Goal: Use online tool/utility: Utilize a website feature to perform a specific function

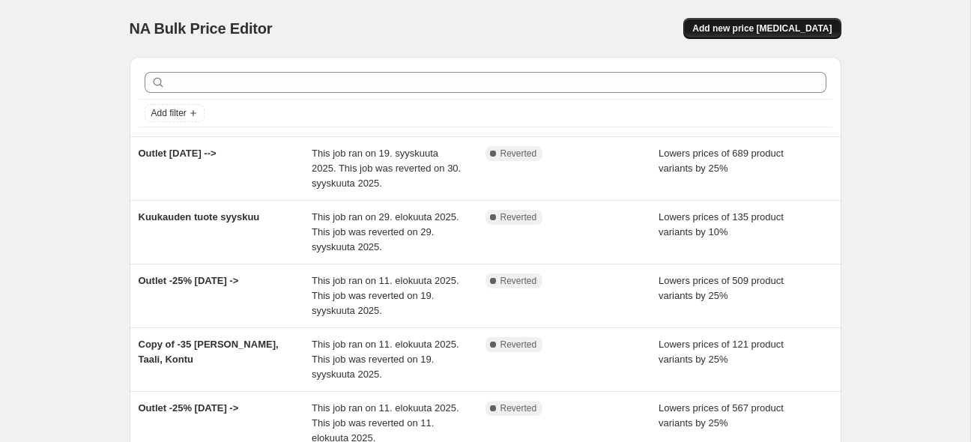
click at [763, 31] on span "Add new price [MEDICAL_DATA]" at bounding box center [761, 28] width 139 height 12
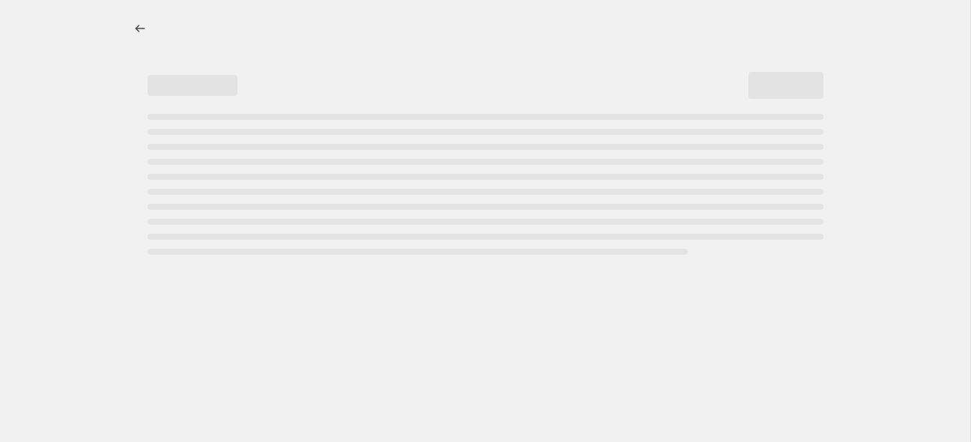
select select "percentage"
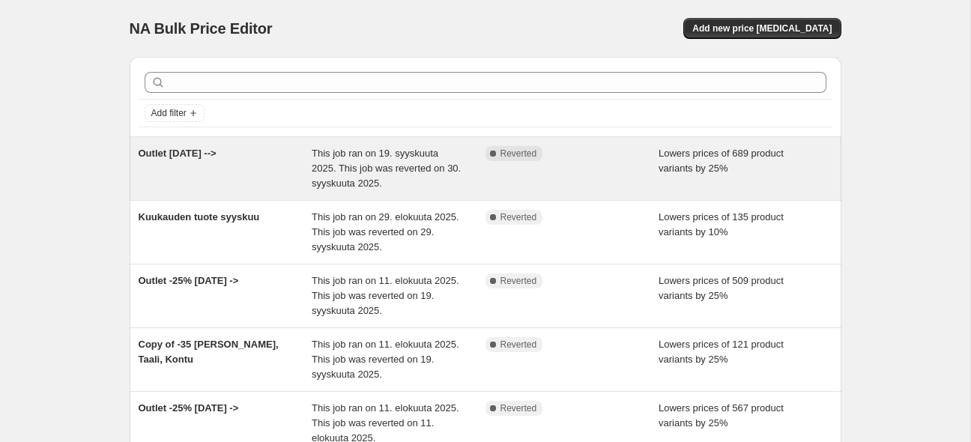
click at [425, 163] on span "This job ran on 19. syyskuuta 2025. This job was reverted on 30. syyskuuta 2025." at bounding box center [386, 168] width 149 height 41
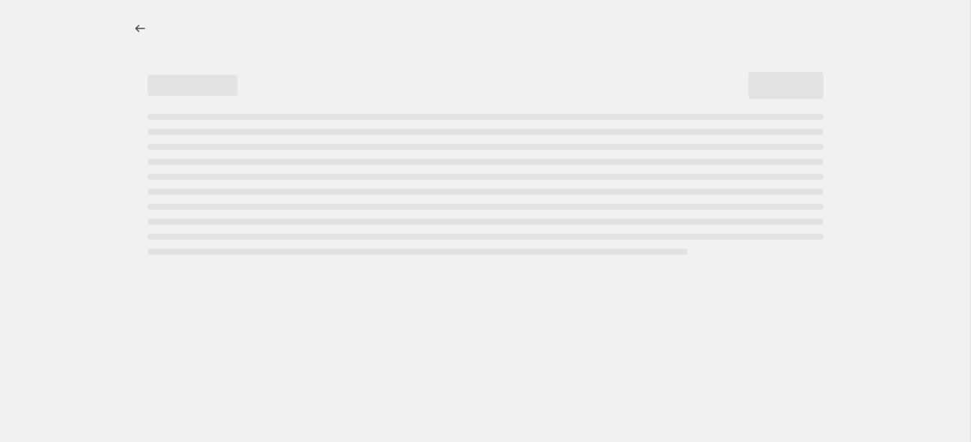
select select "percentage"
select select "collection"
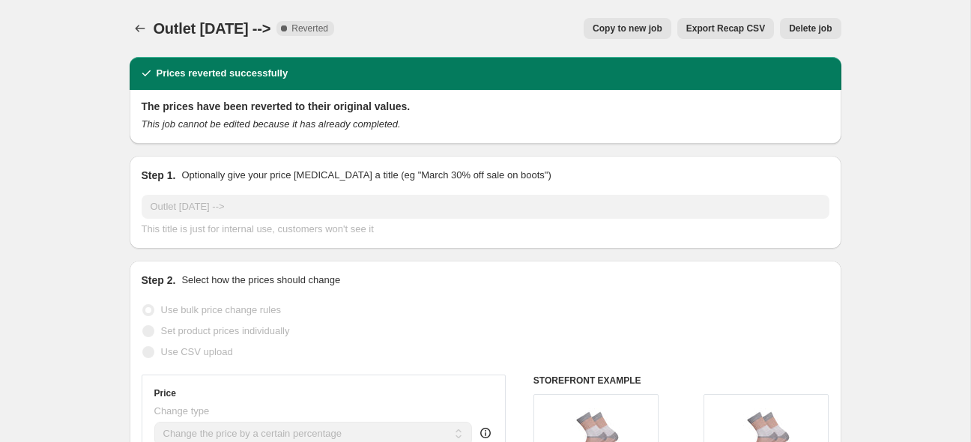
click at [633, 31] on span "Copy to new job" at bounding box center [628, 28] width 70 height 12
select select "percentage"
select select "collection"
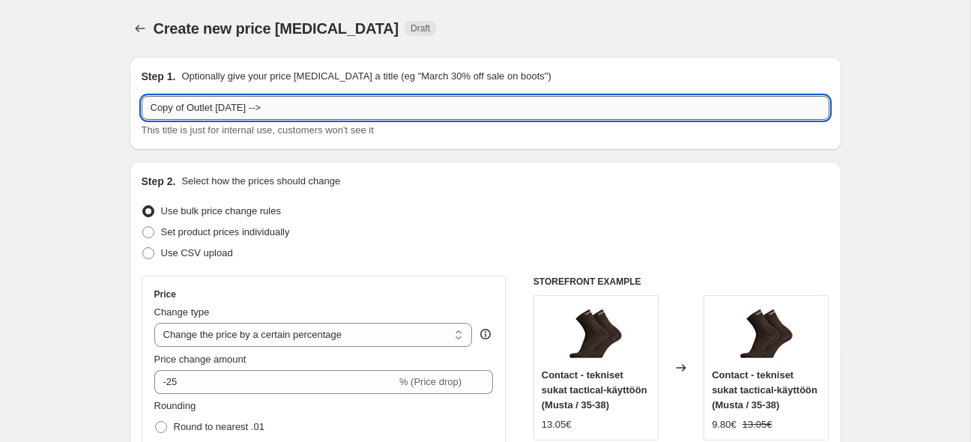
click at [181, 106] on input "Copy of Outlet 19.9.2025 -->" at bounding box center [486, 108] width 688 height 24
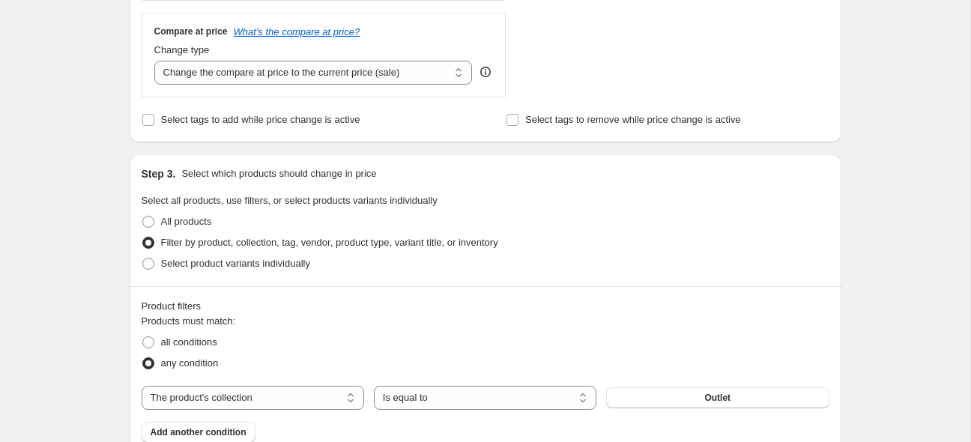
scroll to position [712, 0]
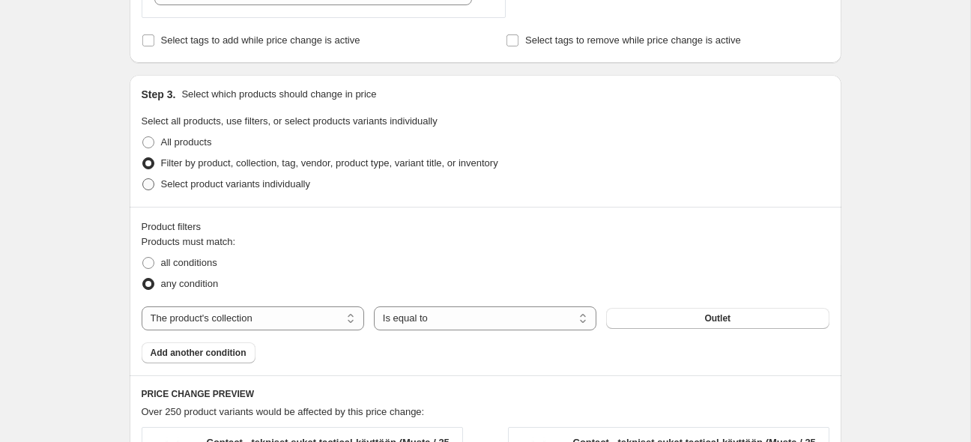
type input "Outlet [DATE]"
click at [145, 184] on span at bounding box center [148, 184] width 12 height 12
click at [143, 179] on input "Select product variants individually" at bounding box center [142, 178] width 1 height 1
radio input "true"
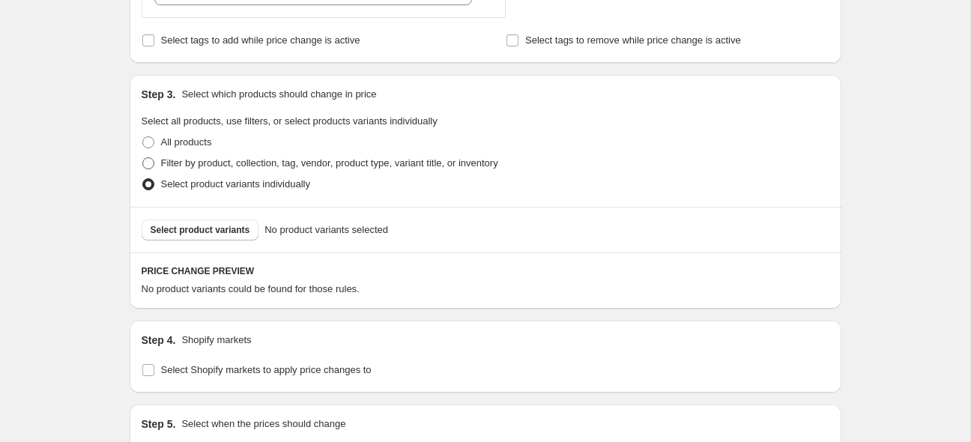
click at [148, 163] on span at bounding box center [148, 163] width 12 height 12
click at [143, 158] on input "Filter by product, collection, tag, vendor, product type, variant title, or inv…" at bounding box center [142, 157] width 1 height 1
radio input "true"
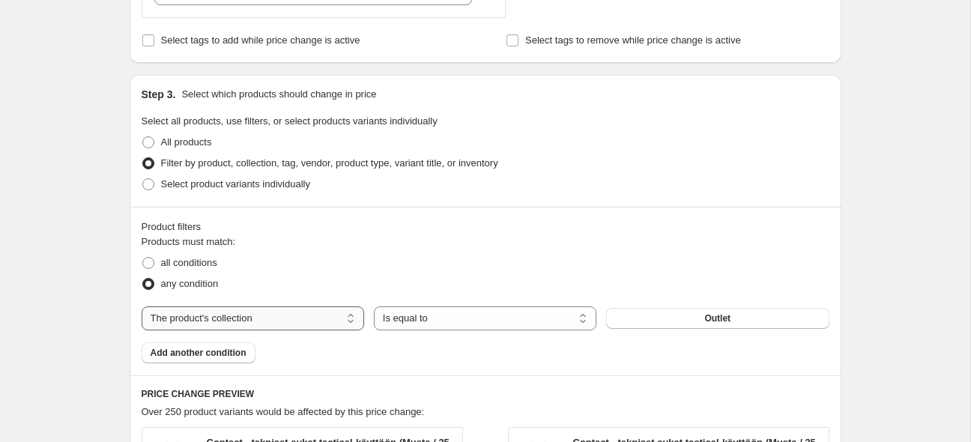
click at [142, 306] on select "The product The product's collection The product's tag The product's vendor The…" at bounding box center [253, 318] width 223 height 24
click at [301, 318] on select "The product The product's collection The product's tag The product's vendor The…" at bounding box center [253, 318] width 223 height 24
click at [142, 306] on select "The product The product's collection The product's tag The product's vendor The…" at bounding box center [253, 318] width 223 height 24
select select "tag"
click at [662, 317] on button "Asiakkaiden TOP15" at bounding box center [717, 318] width 223 height 21
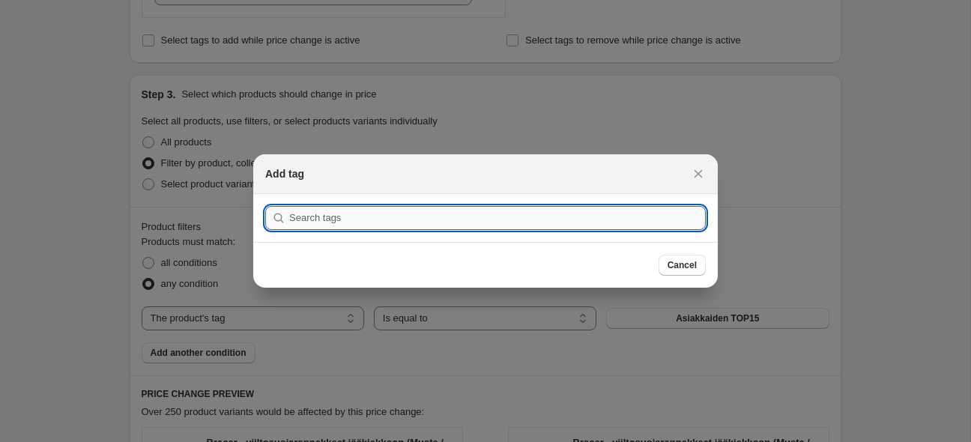
click at [481, 217] on input ":r6u:" at bounding box center [497, 218] width 417 height 24
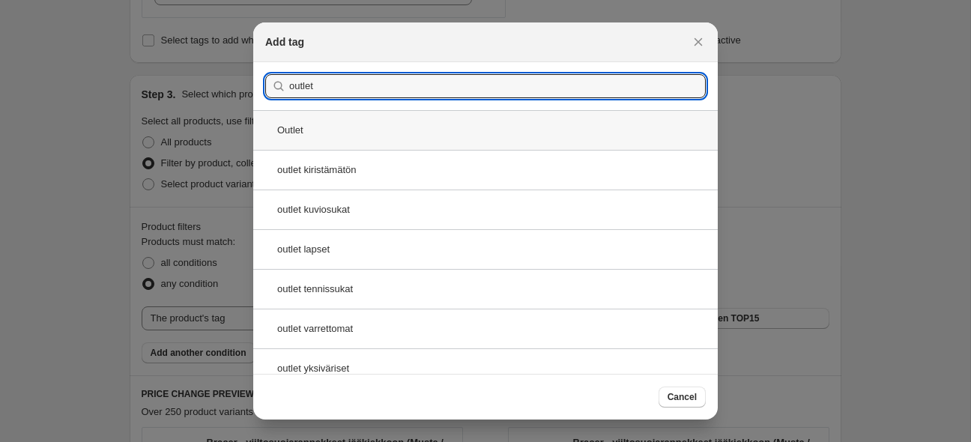
type input "outlet"
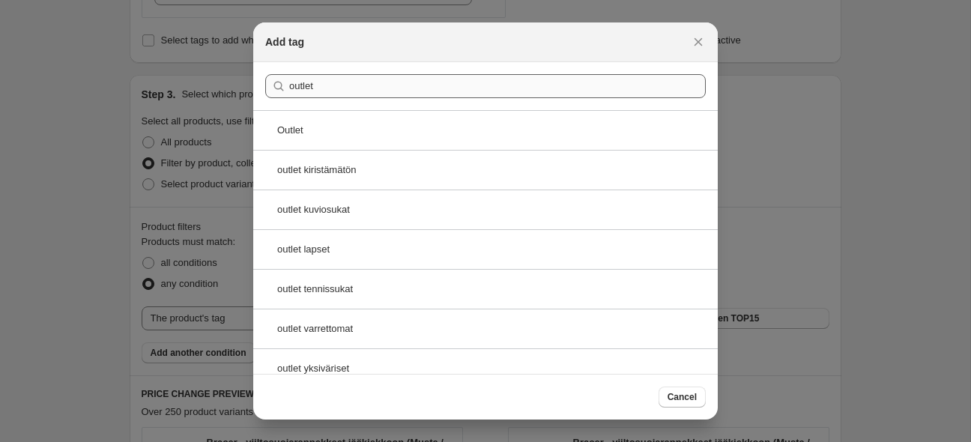
click at [317, 126] on div "Outlet" at bounding box center [485, 130] width 465 height 40
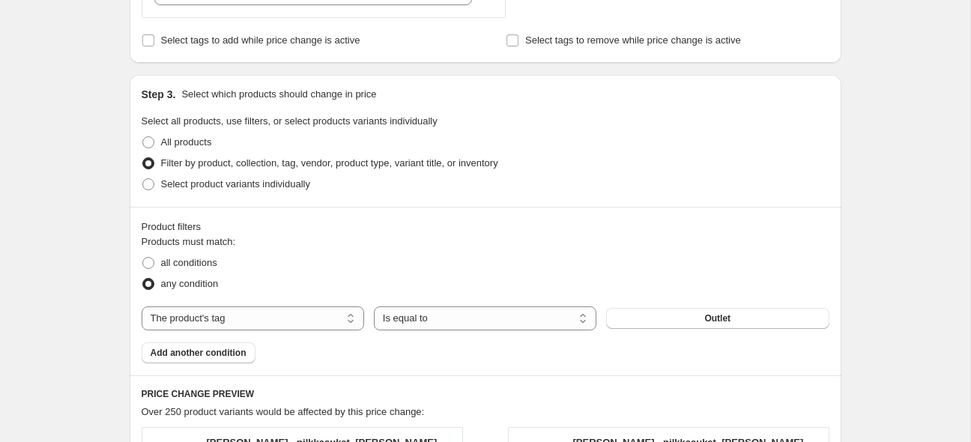
click at [635, 157] on div "Filter by product, collection, tag, vendor, product type, variant title, or inv…" at bounding box center [486, 163] width 688 height 21
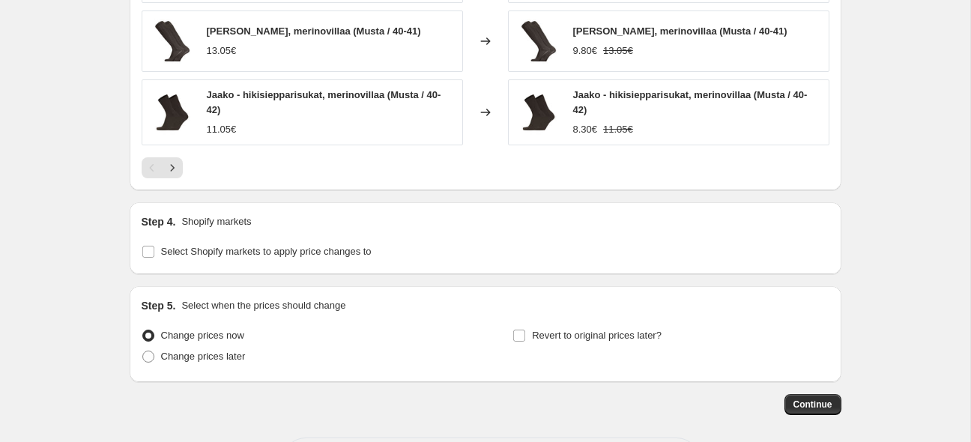
scroll to position [1408, 0]
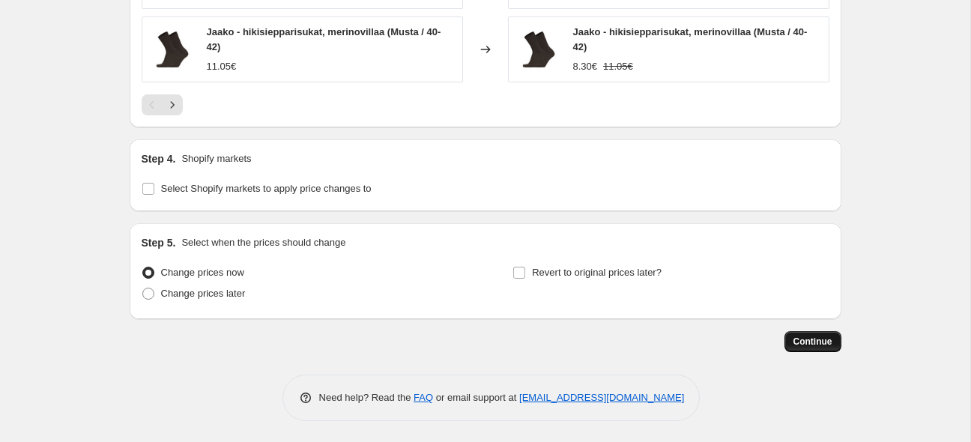
click at [818, 336] on span "Continue" at bounding box center [813, 342] width 39 height 12
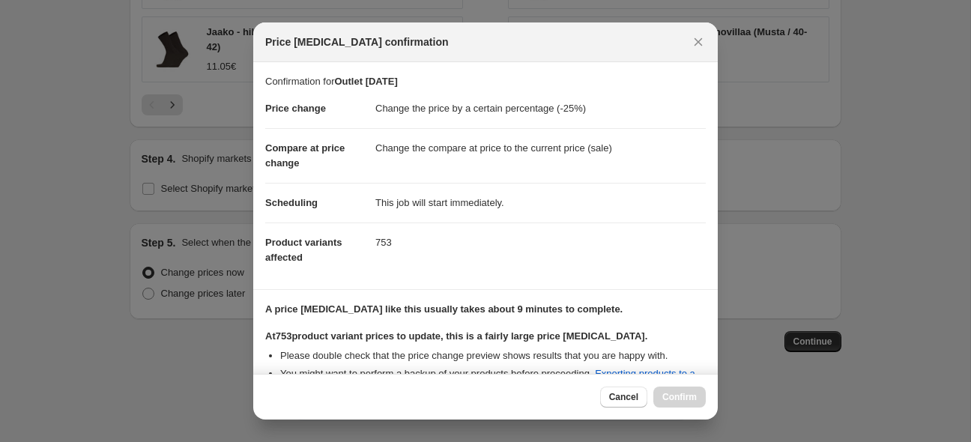
scroll to position [273, 0]
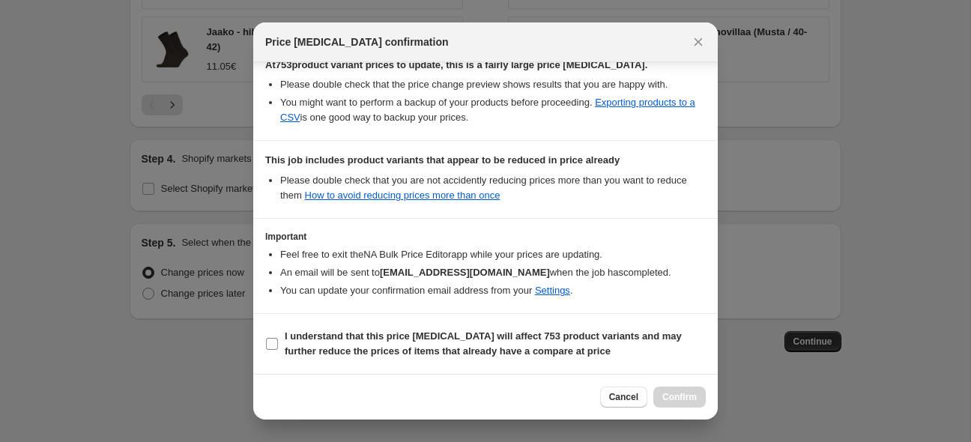
click at [274, 340] on input "I understand that this price change job will affect 753 product variants and ma…" at bounding box center [272, 344] width 12 height 12
checkbox input "true"
click at [687, 398] on span "Confirm" at bounding box center [679, 397] width 34 height 12
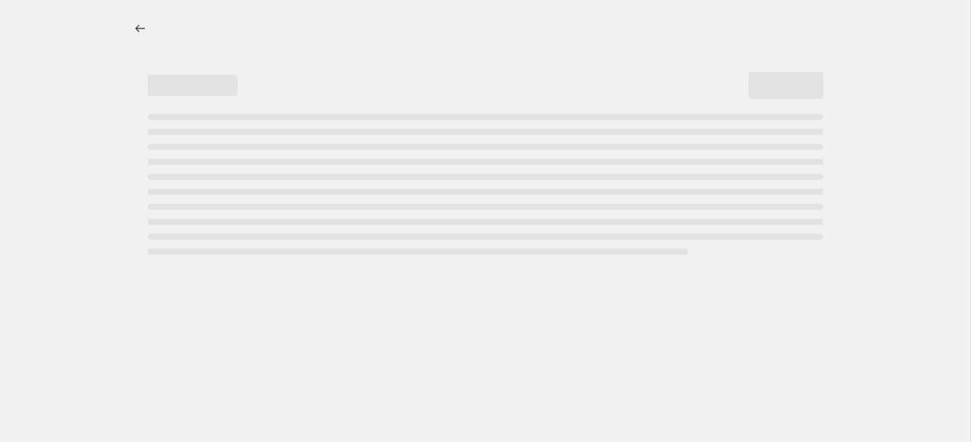
select select "percentage"
select select "tag"
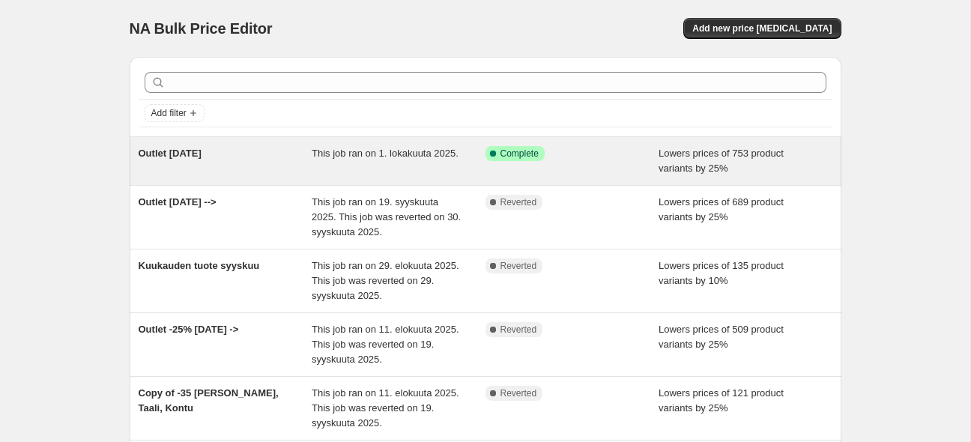
click at [271, 148] on div "Outlet [DATE]" at bounding box center [226, 161] width 174 height 30
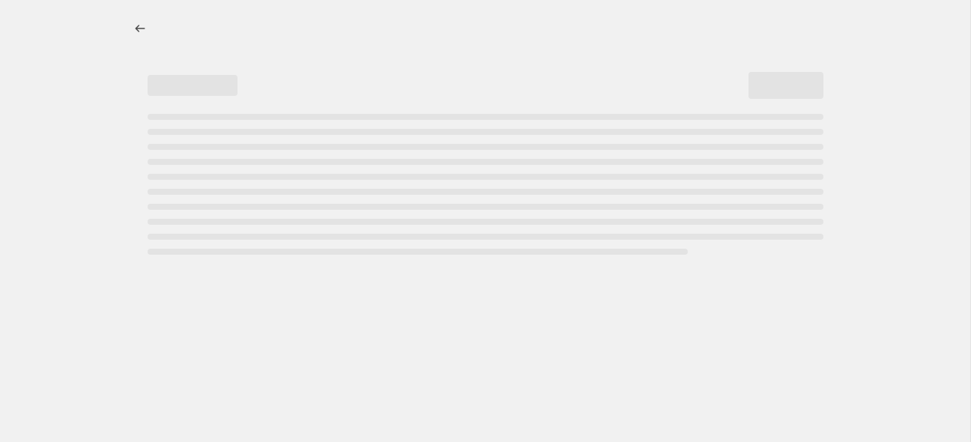
select select "percentage"
select select "tag"
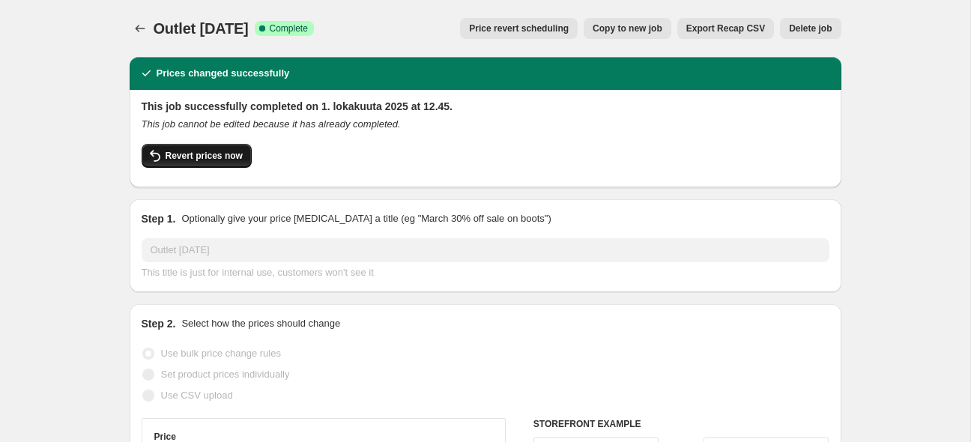
click at [220, 157] on span "Revert prices now" at bounding box center [204, 156] width 77 height 12
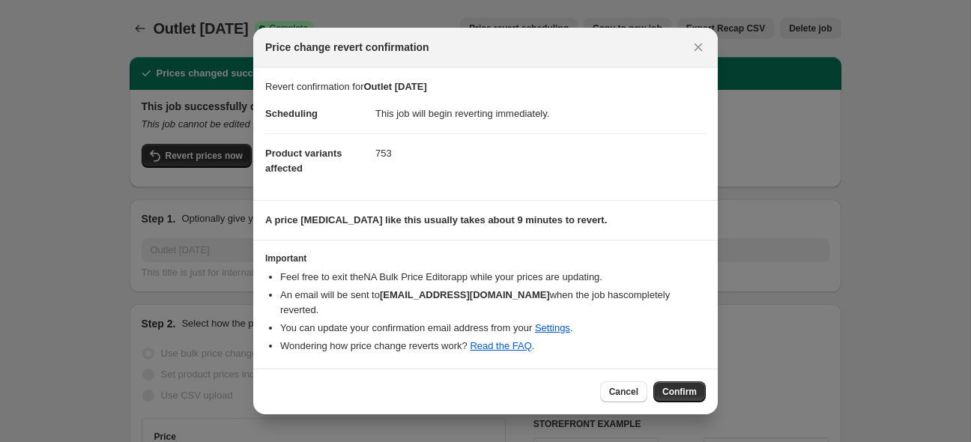
click at [680, 387] on span "Confirm" at bounding box center [679, 392] width 34 height 12
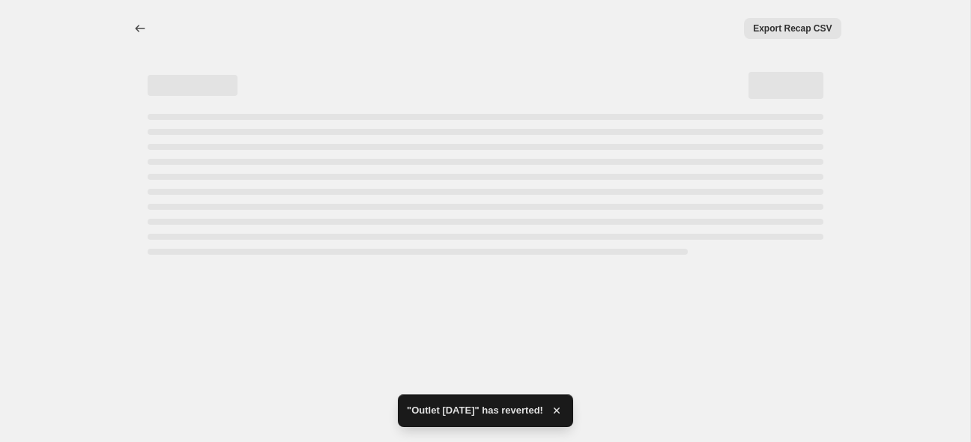
select select "percentage"
select select "tag"
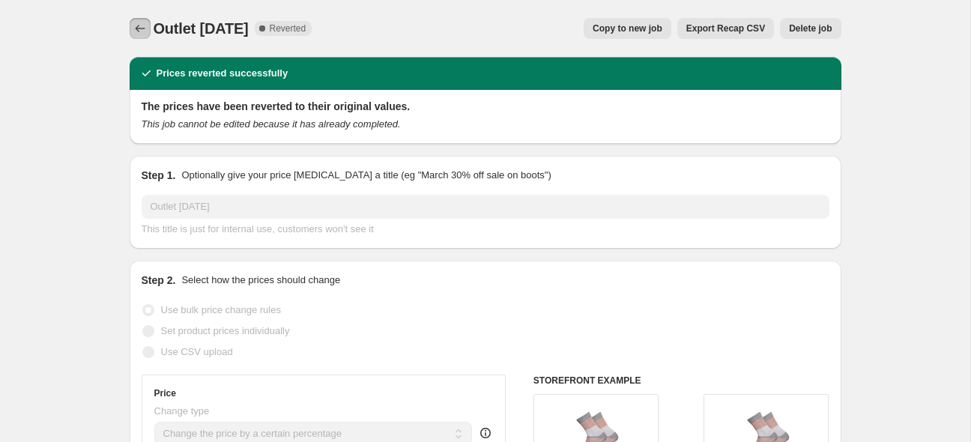
click at [135, 29] on icon "Price change jobs" at bounding box center [140, 28] width 15 height 15
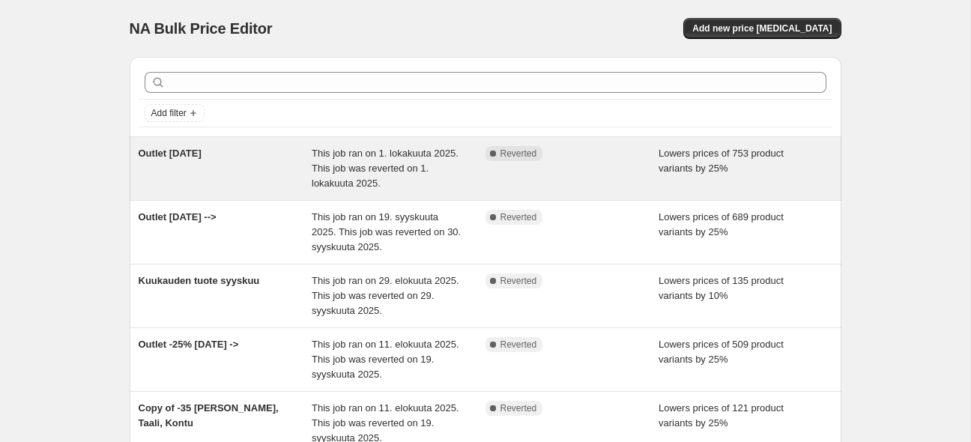
click at [199, 152] on span "Outlet [DATE]" at bounding box center [170, 153] width 63 height 11
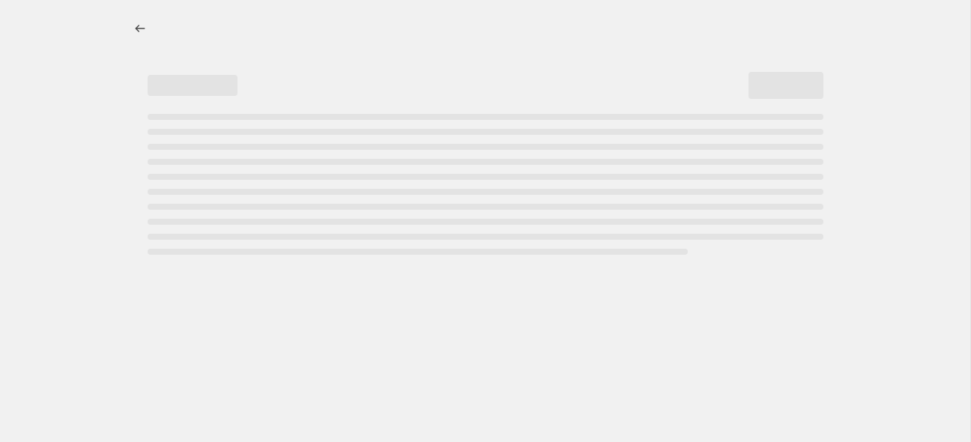
select select "percentage"
select select "tag"
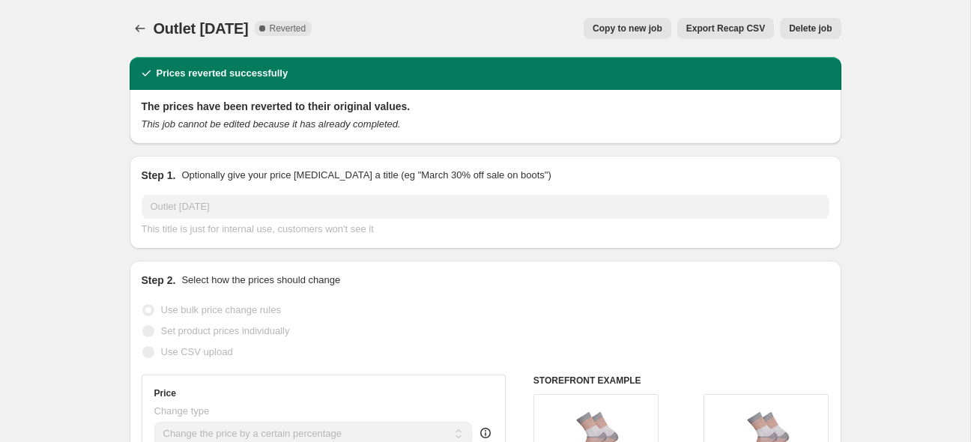
click at [635, 26] on span "Copy to new job" at bounding box center [628, 28] width 70 height 12
select select "percentage"
select select "tag"
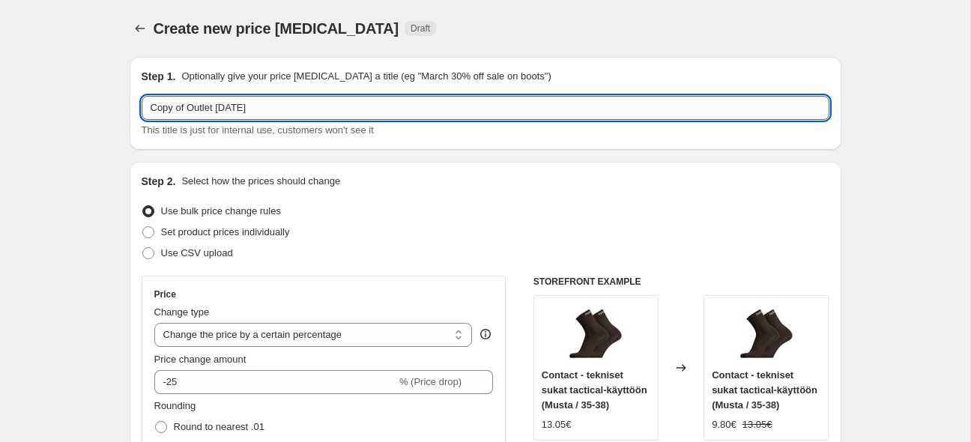
click at [184, 98] on input "Copy of Outlet [DATE]" at bounding box center [486, 108] width 688 height 24
drag, startPoint x: 190, startPoint y: 108, endPoint x: 95, endPoint y: 102, distance: 95.4
click at [142, 106] on input "Copy of Outlet [DATE]" at bounding box center [486, 108] width 688 height 24
type input "Outlet [DATE]"
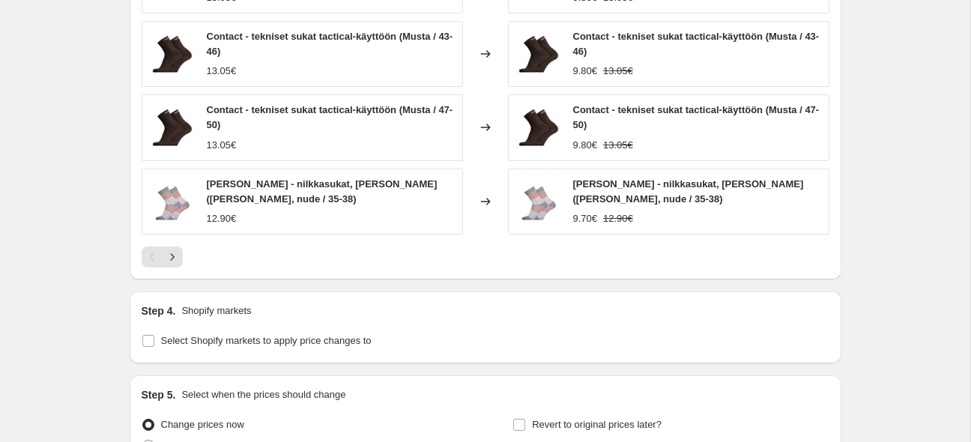
scroll to position [1418, 0]
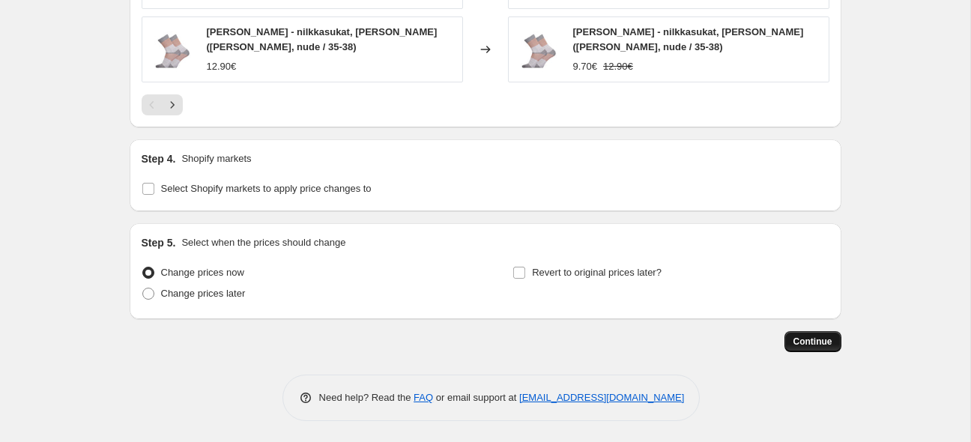
click at [806, 337] on span "Continue" at bounding box center [813, 342] width 39 height 12
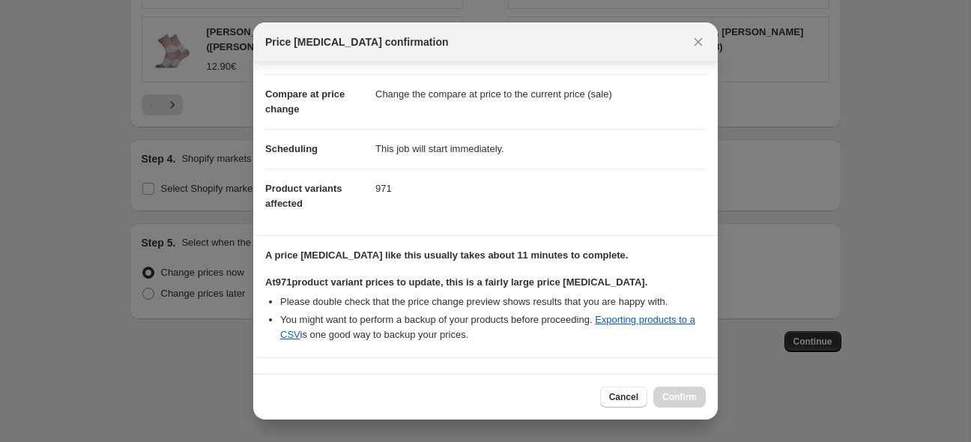
scroll to position [273, 0]
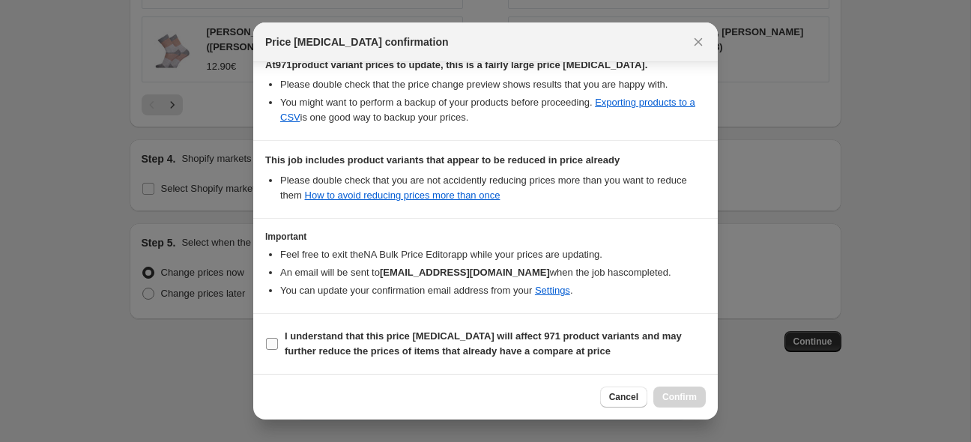
click at [275, 342] on input "I understand that this price [MEDICAL_DATA] will affect 971 product variants an…" at bounding box center [272, 344] width 12 height 12
checkbox input "true"
click at [682, 399] on span "Confirm" at bounding box center [679, 397] width 34 height 12
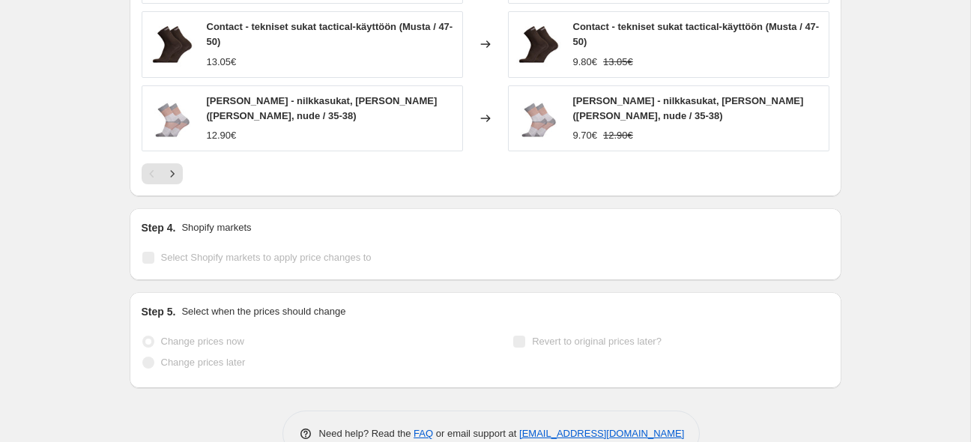
scroll to position [1457, 0]
select select "percentage"
select select "tag"
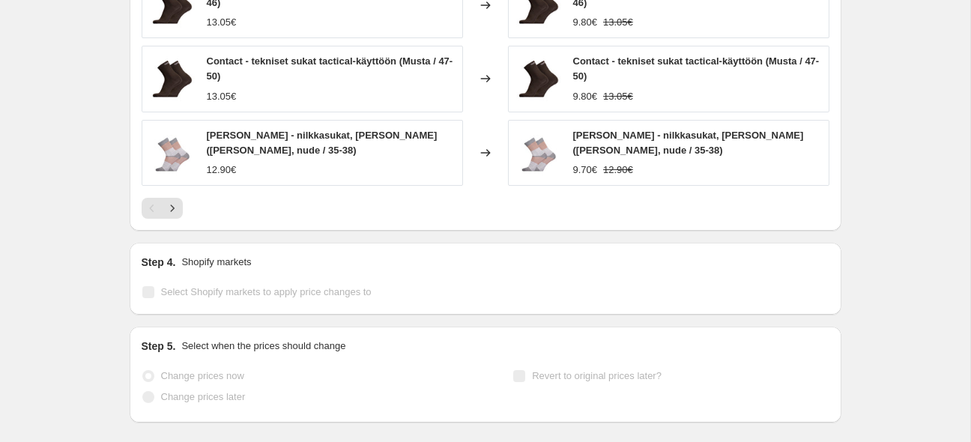
scroll to position [0, 0]
